Goal: Information Seeking & Learning: Learn about a topic

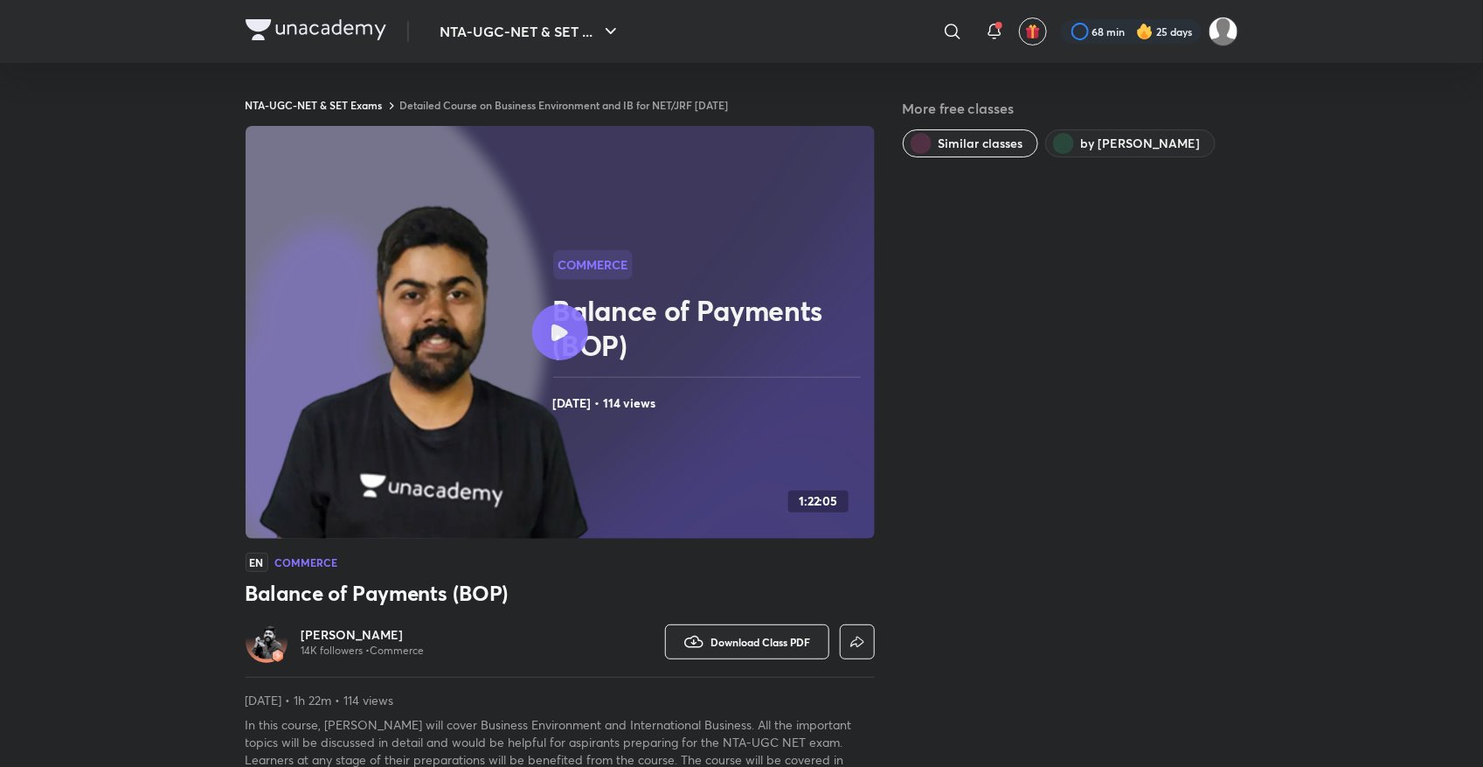
click at [508, 103] on link "Detailed Course on Business Environment and IB for NET/JRF Dec 2025" at bounding box center [564, 105] width 329 height 14
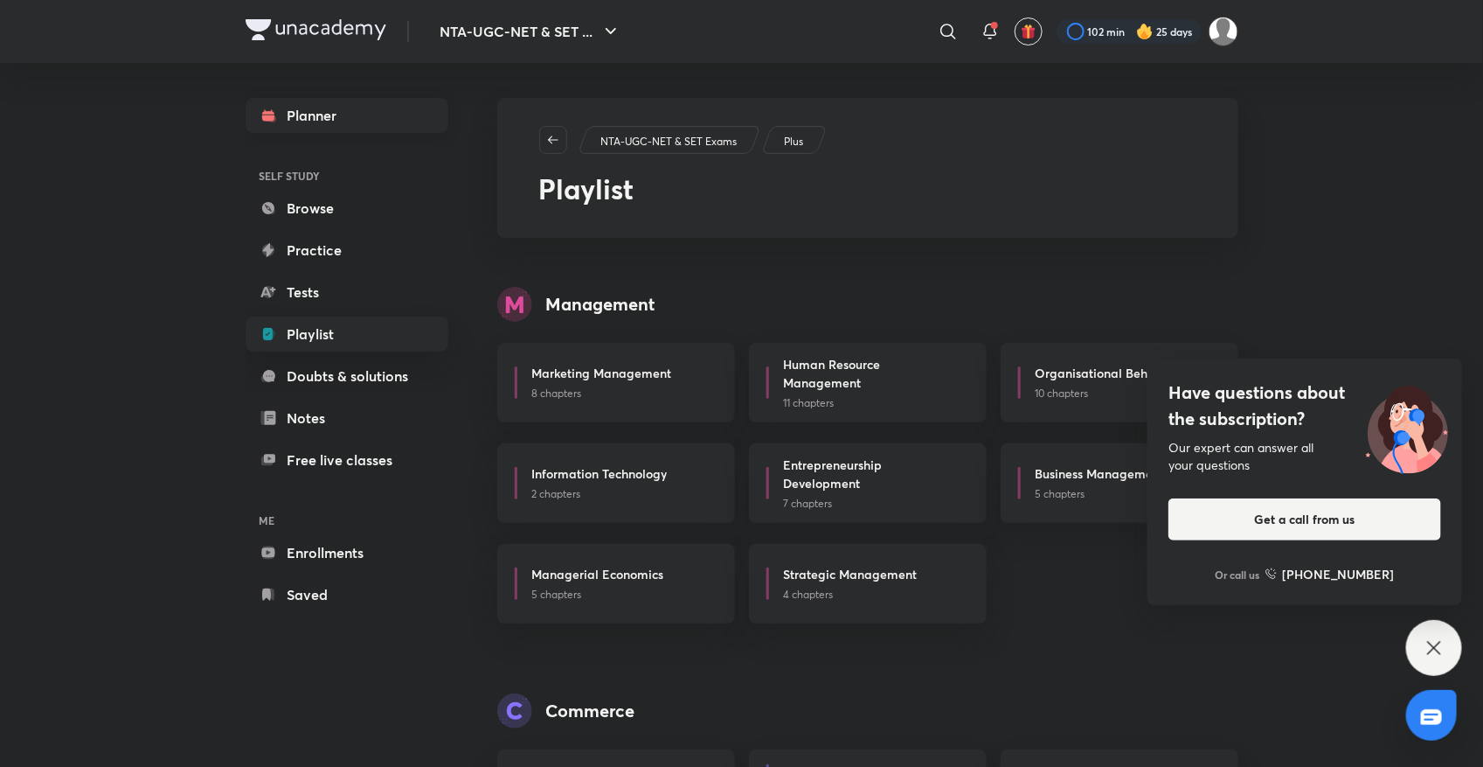
click at [357, 122] on link "Planner" at bounding box center [347, 115] width 203 height 35
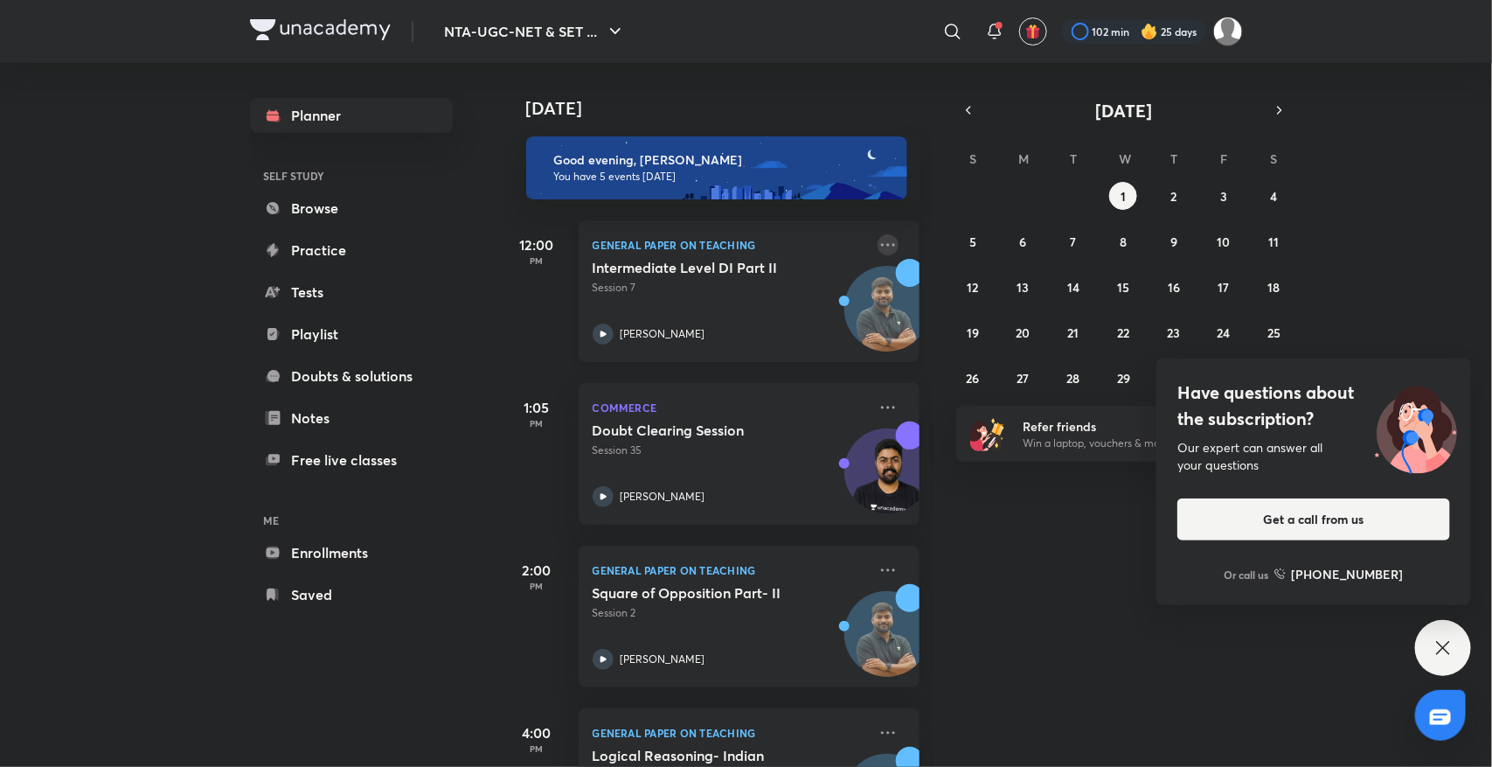
click at [878, 238] on icon at bounding box center [888, 244] width 21 height 21
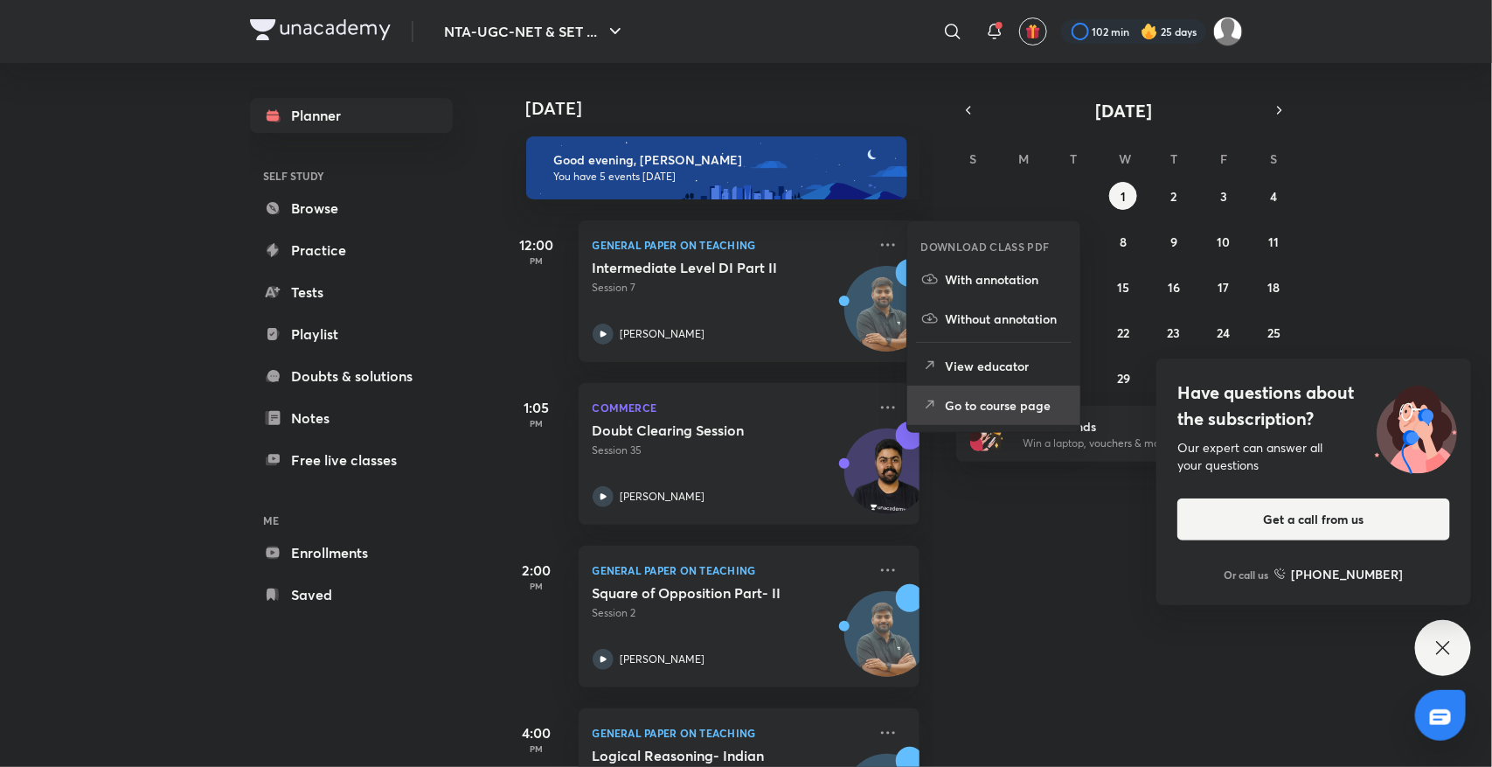
click at [920, 394] on li "Go to course page" at bounding box center [993, 405] width 173 height 39
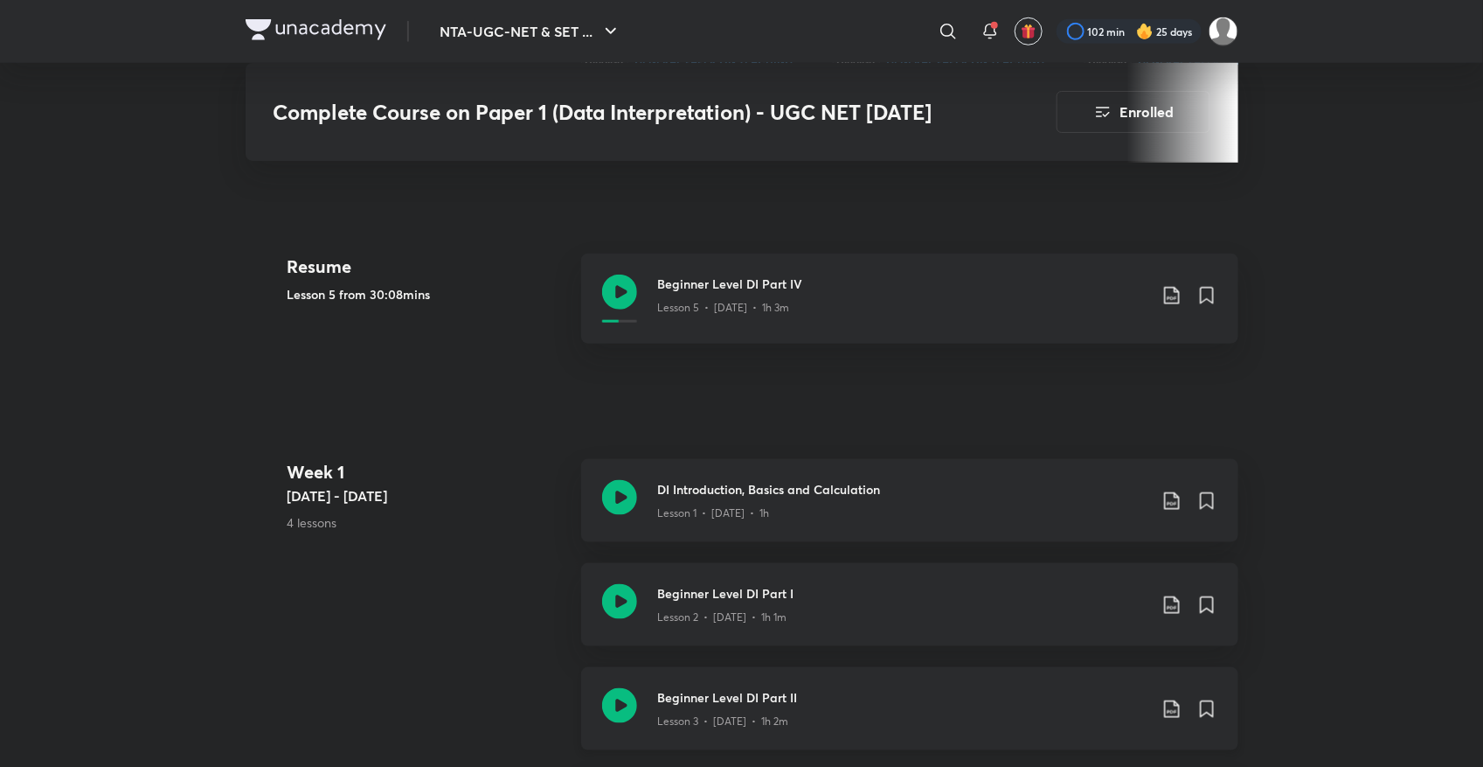
click at [616, 714] on icon at bounding box center [619, 705] width 35 height 35
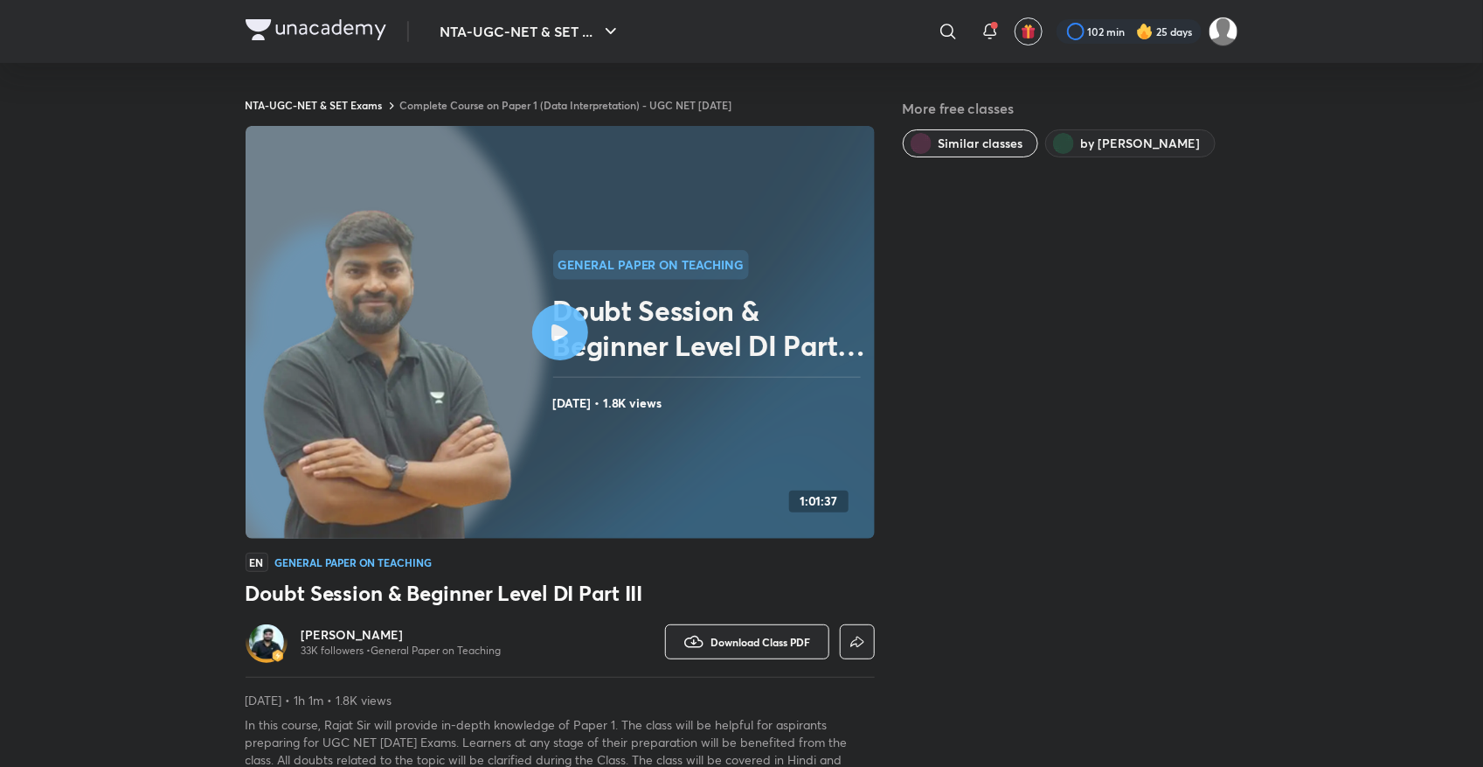
click at [433, 99] on link "Complete Course on Paper 1 (Data Interpretation) - UGC NET DEC 2025" at bounding box center [566, 105] width 332 height 14
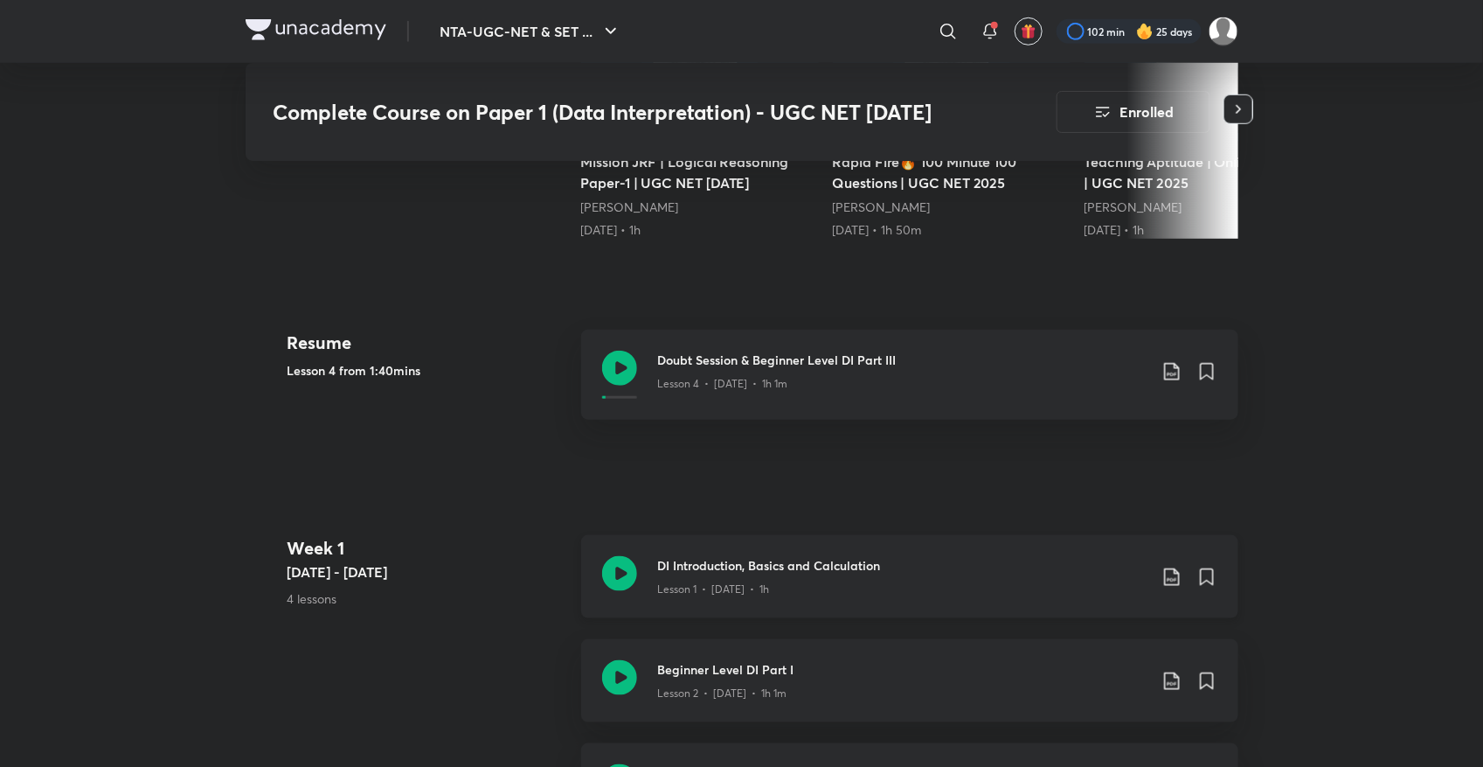
click at [622, 569] on icon at bounding box center [619, 573] width 35 height 35
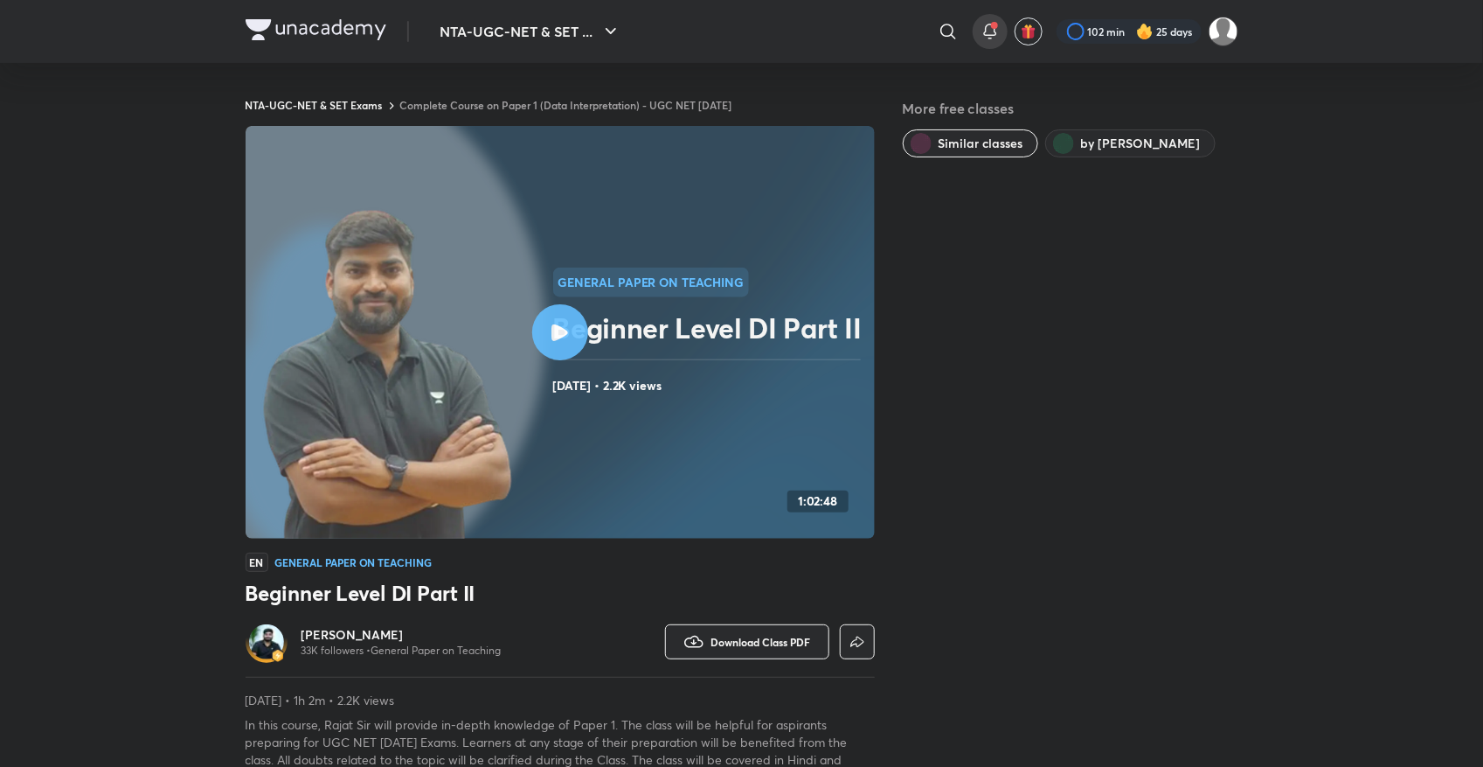
click at [984, 36] on icon at bounding box center [990, 31] width 21 height 21
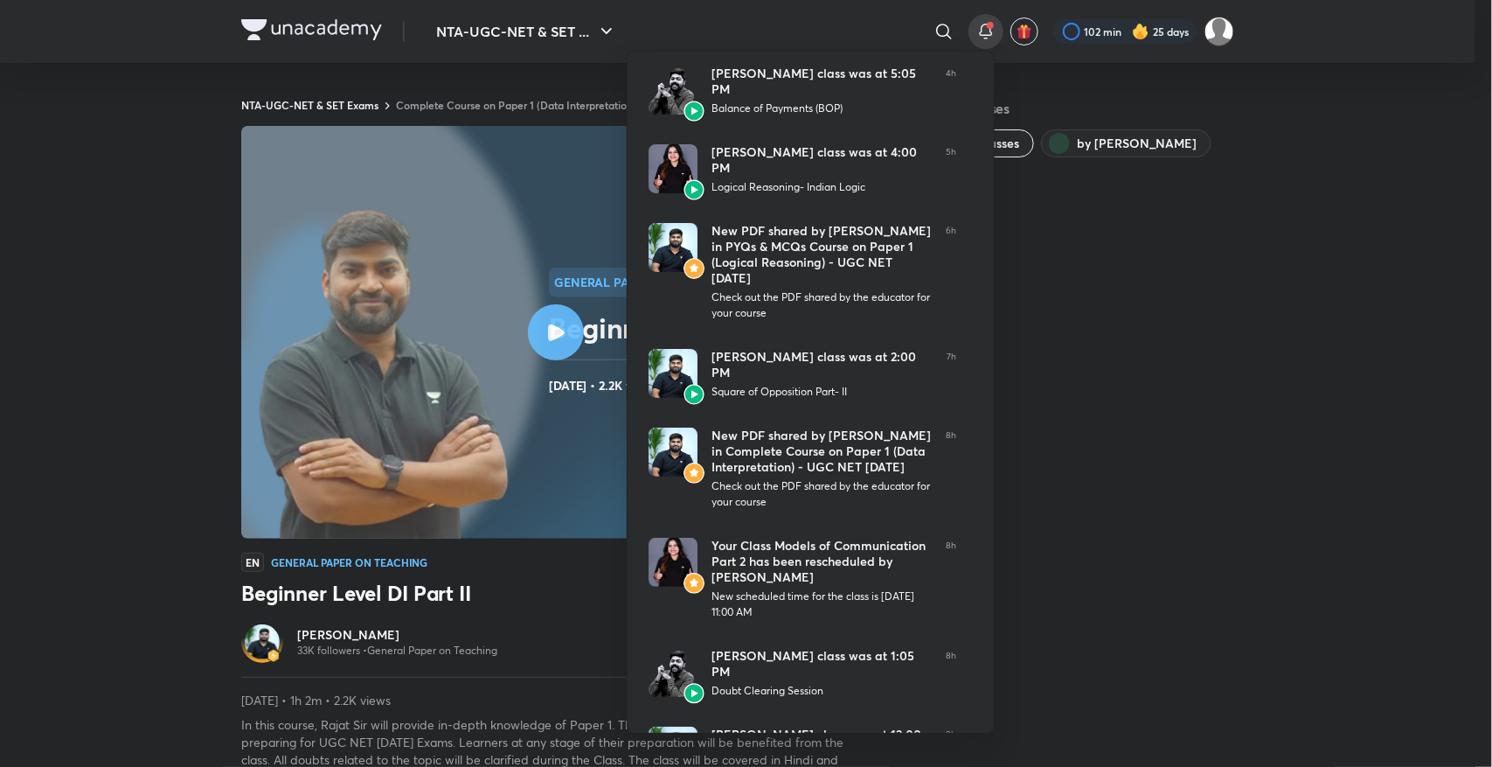
click at [1261, 313] on div at bounding box center [746, 383] width 1492 height 767
